Goal: Transaction & Acquisition: Obtain resource

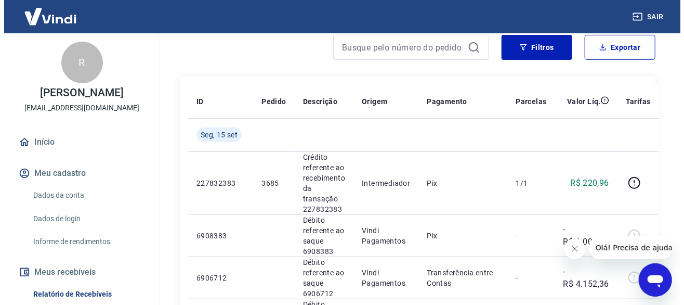
scroll to position [52, 0]
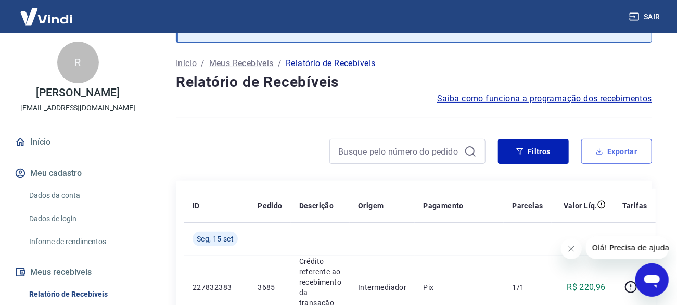
click at [622, 154] on button "Exportar" at bounding box center [616, 151] width 71 height 25
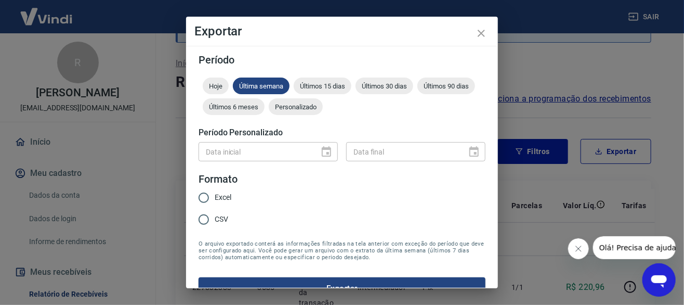
click at [323, 152] on div "Data inicial" at bounding box center [268, 151] width 139 height 19
click at [323, 113] on div "Personalizado" at bounding box center [296, 106] width 54 height 17
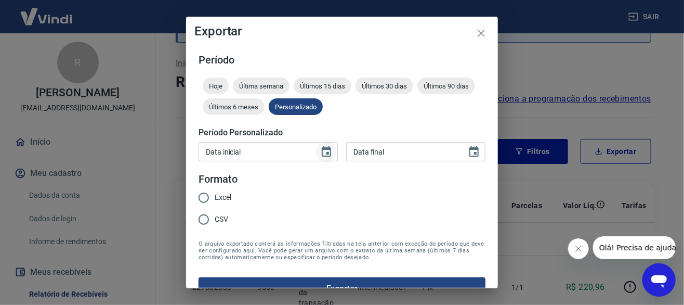
click at [323, 152] on icon "Choose date" at bounding box center [326, 151] width 9 height 10
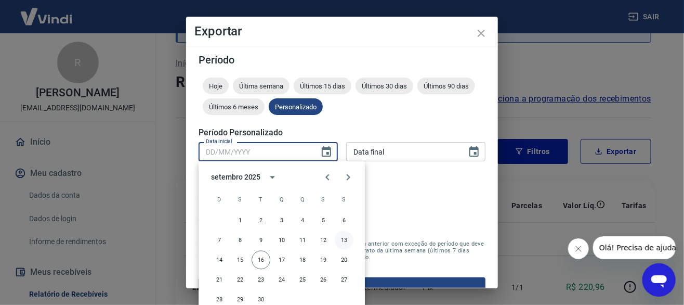
click at [342, 239] on button "13" at bounding box center [344, 240] width 19 height 19
type input "[DATE]"
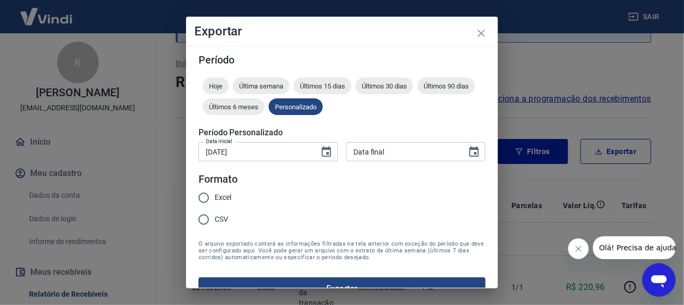
type input "DD/MM/YYYY"
click at [407, 155] on input "DD/MM/YYYY" at bounding box center [402, 151] width 113 height 19
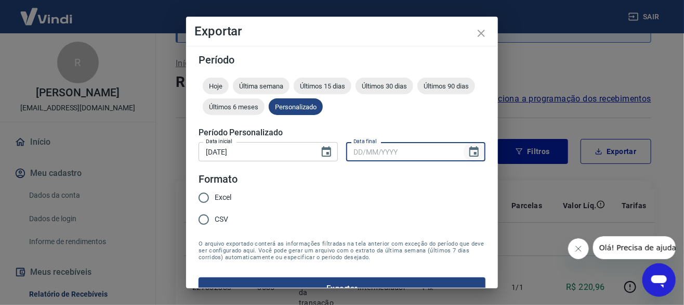
click at [468, 152] on icon "Choose date" at bounding box center [474, 152] width 12 height 12
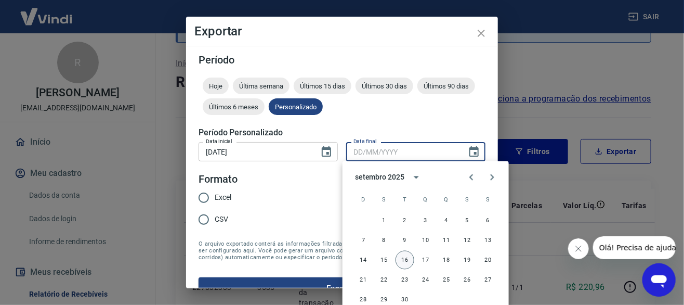
click at [410, 260] on button "16" at bounding box center [405, 260] width 19 height 19
type input "[DATE]"
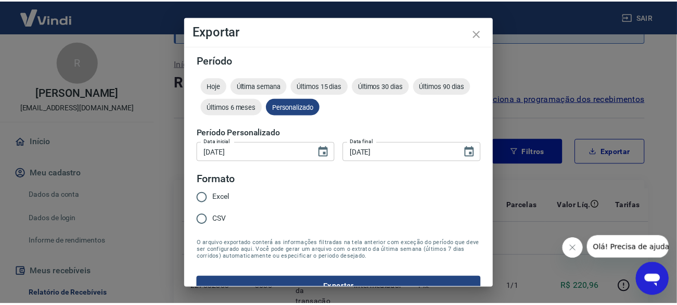
scroll to position [19, 0]
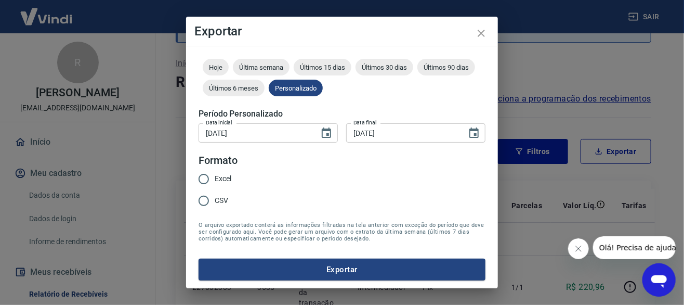
click at [218, 176] on span "Excel" at bounding box center [223, 178] width 17 height 11
click at [215, 176] on input "Excel" at bounding box center [204, 179] width 22 height 22
radio input "true"
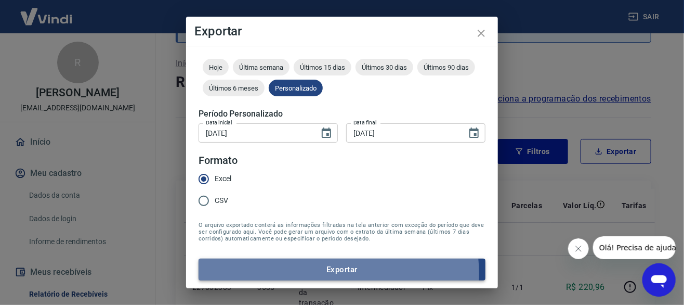
click at [331, 273] on button "Exportar" at bounding box center [342, 269] width 287 height 22
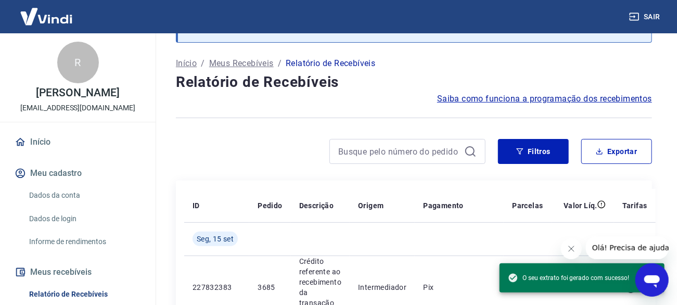
drag, startPoint x: 593, startPoint y: 15, endPoint x: 635, endPoint y: 24, distance: 42.5
click at [593, 15] on div "Sair" at bounding box center [338, 16] width 677 height 33
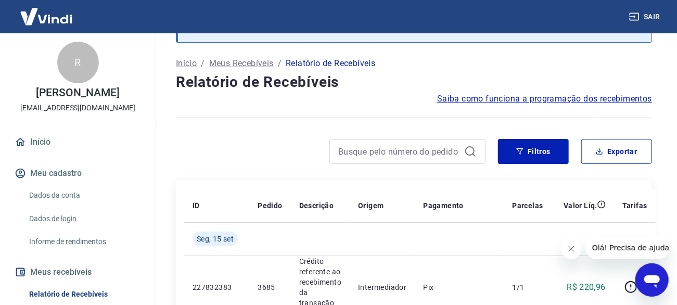
click at [649, 20] on button "Sair" at bounding box center [645, 16] width 37 height 19
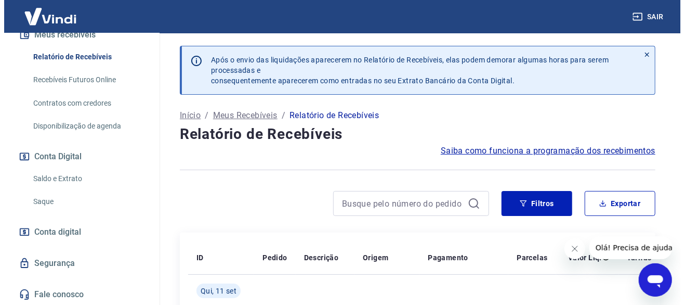
scroll to position [144, 0]
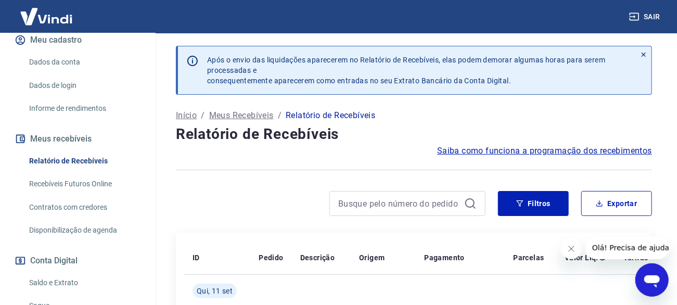
drag, startPoint x: 85, startPoint y: 159, endPoint x: 393, endPoint y: 178, distance: 308.0
click at [85, 159] on link "Relatório de Recebíveis" at bounding box center [84, 160] width 118 height 21
click at [612, 211] on button "Exportar" at bounding box center [616, 203] width 71 height 25
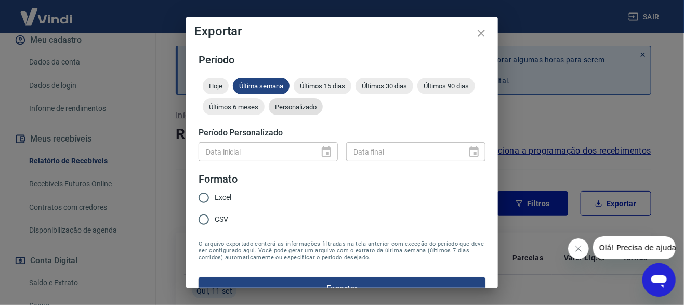
click at [323, 110] on span "Personalizado" at bounding box center [296, 107] width 54 height 8
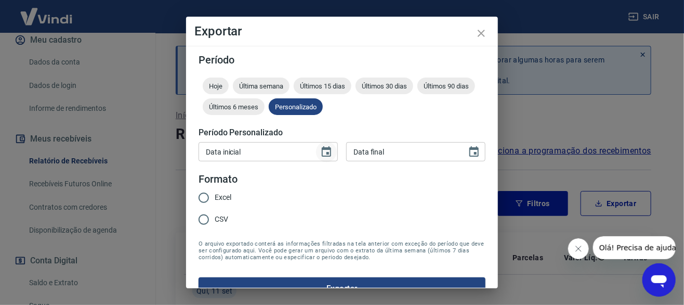
click at [324, 154] on icon "Choose date" at bounding box center [326, 152] width 12 height 12
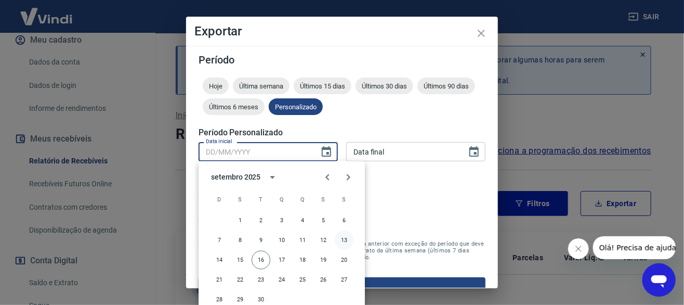
click at [345, 241] on button "13" at bounding box center [344, 240] width 19 height 19
type input "[DATE]"
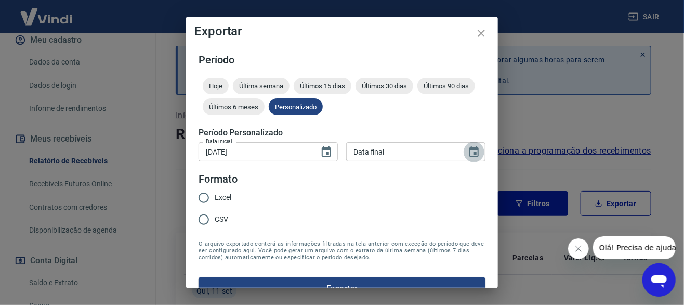
click at [468, 150] on icon "Choose date" at bounding box center [474, 152] width 12 height 12
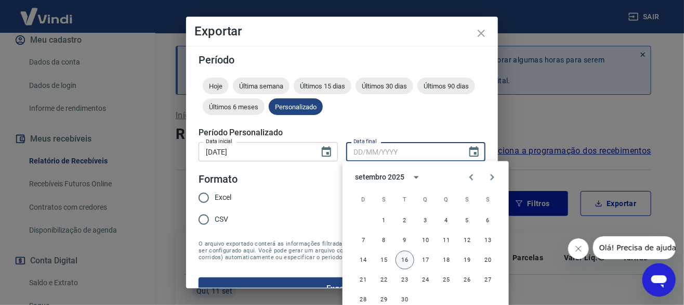
click at [407, 262] on button "16" at bounding box center [405, 260] width 19 height 19
type input "[DATE]"
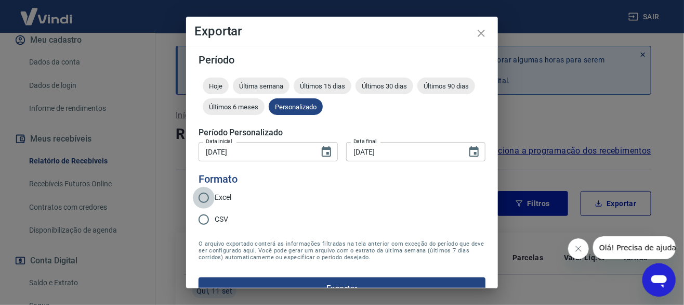
click at [209, 200] on input "Excel" at bounding box center [204, 198] width 22 height 22
radio input "true"
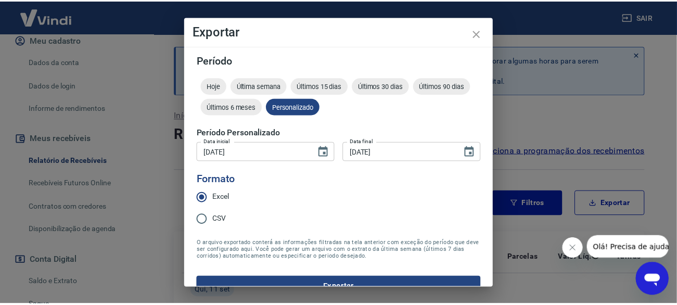
scroll to position [19, 0]
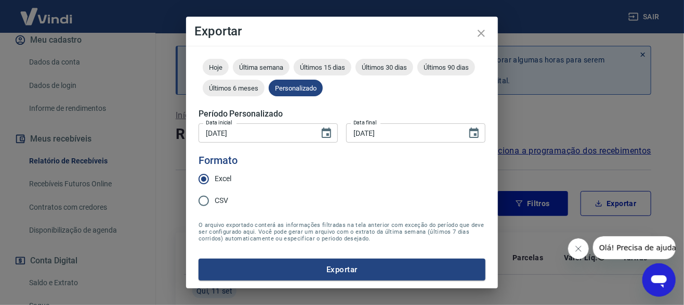
click at [347, 271] on button "Exportar" at bounding box center [342, 269] width 287 height 22
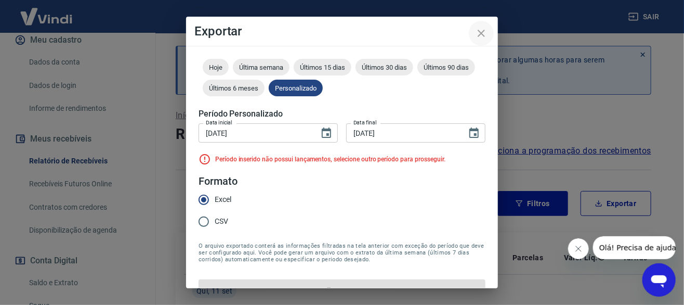
click at [480, 33] on icon "close" at bounding box center [481, 33] width 12 height 12
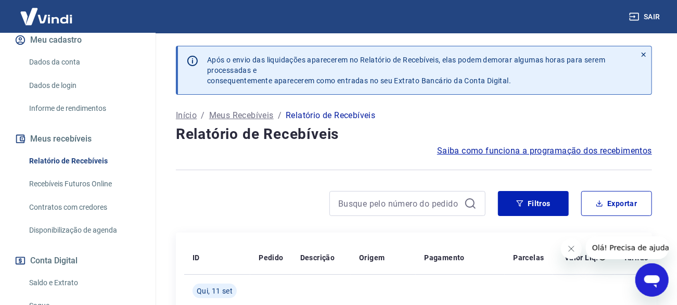
click at [644, 12] on button "Sair" at bounding box center [645, 16] width 37 height 19
